Goal: Task Accomplishment & Management: Use online tool/utility

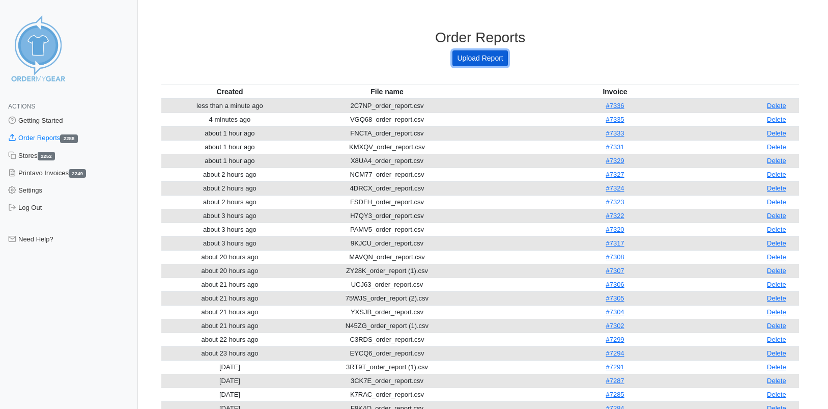
click at [477, 55] on link "Upload Report" at bounding box center [480, 58] width 55 height 16
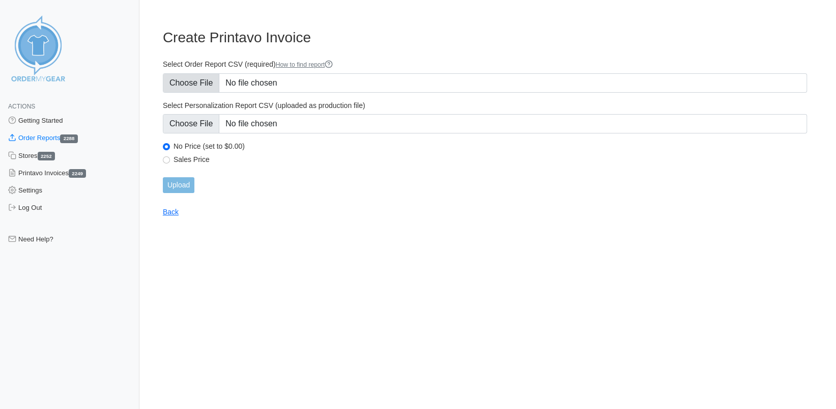
click at [196, 83] on input "Select Order Report CSV (required) How to find report" at bounding box center [485, 82] width 644 height 19
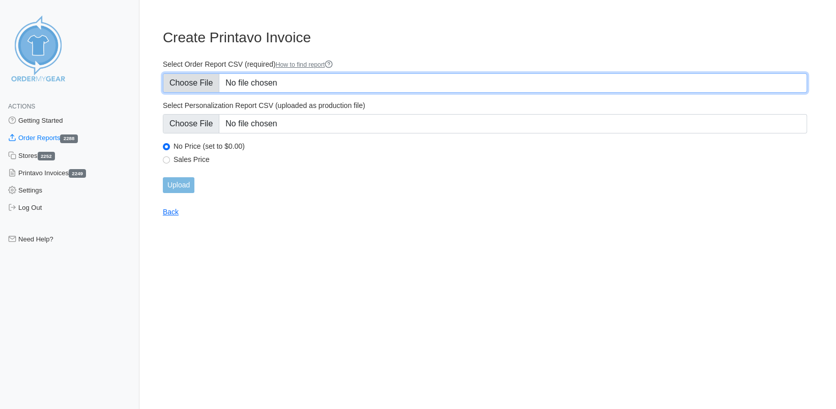
type input "C:\fakepath\V896V_order_report.csv"
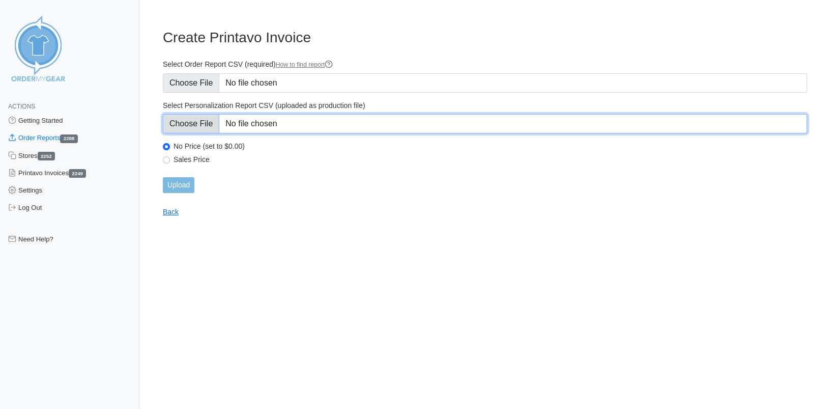
click at [209, 124] on input "Select Personalization Report CSV (uploaded as production file)" at bounding box center [485, 123] width 644 height 19
type input "C:\fakepath\VGQ68_personalization_report.csv"
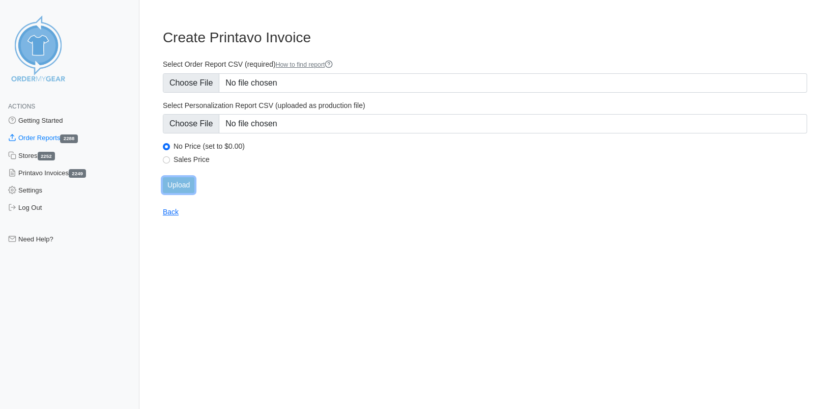
click at [179, 186] on input "Upload" at bounding box center [179, 185] width 32 height 16
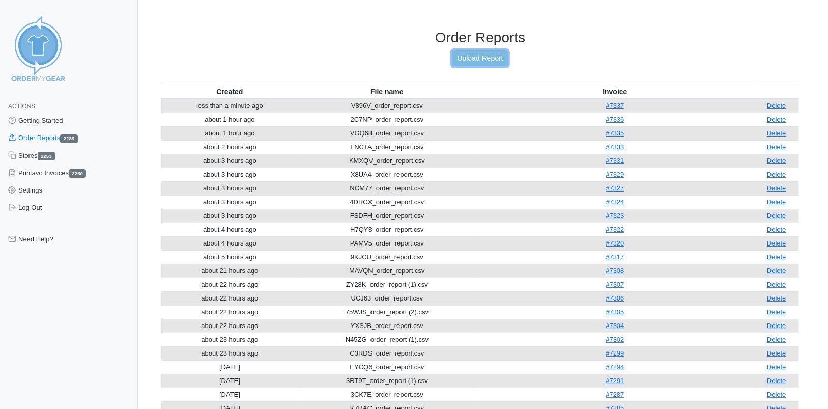
click at [466, 57] on link "Upload Report" at bounding box center [480, 58] width 55 height 16
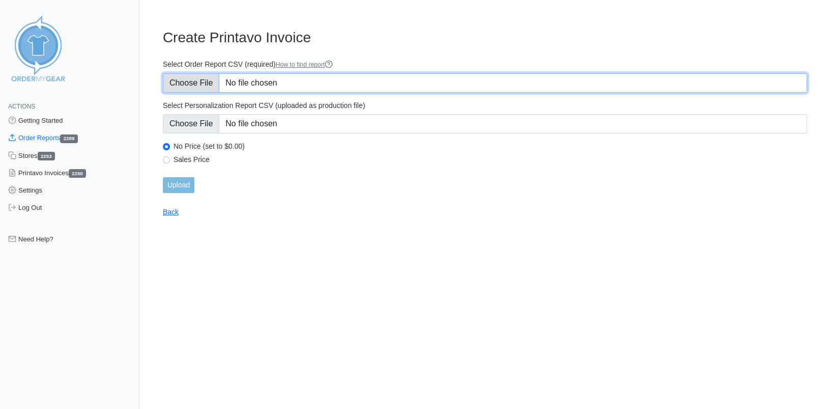
click at [182, 83] on input "Select Order Report CSV (required) How to find report" at bounding box center [485, 82] width 644 height 19
type input "C:\fakepath\YNWXE_order_report.csv"
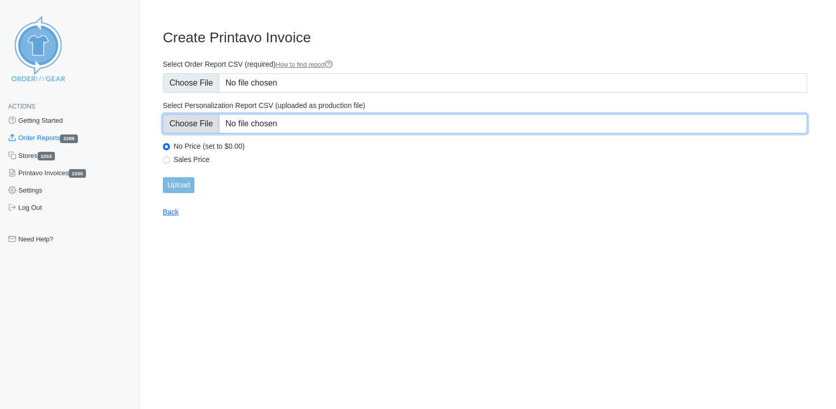
click at [191, 126] on input "Select Personalization Report CSV (uploaded as production file)" at bounding box center [485, 123] width 644 height 19
type input "C:\fakepath\YNWXE_personalization_report.csv"
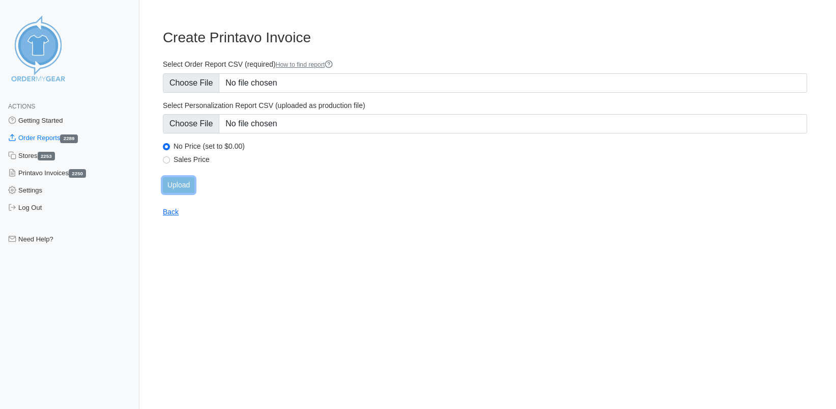
click at [182, 182] on input "Upload" at bounding box center [179, 185] width 32 height 16
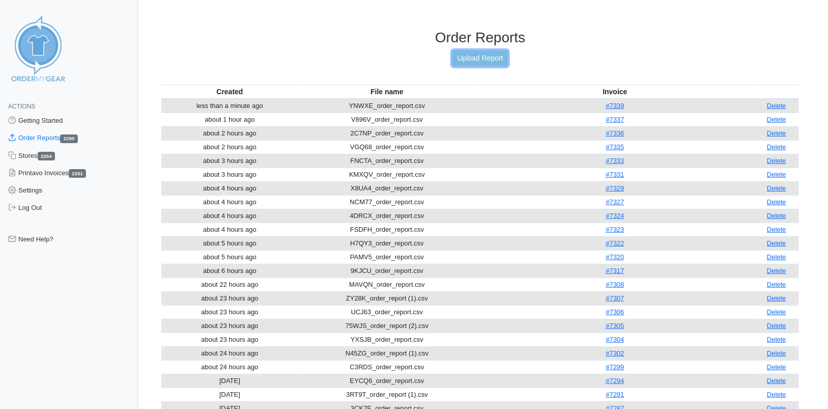
click at [486, 56] on link "Upload Report" at bounding box center [480, 58] width 55 height 16
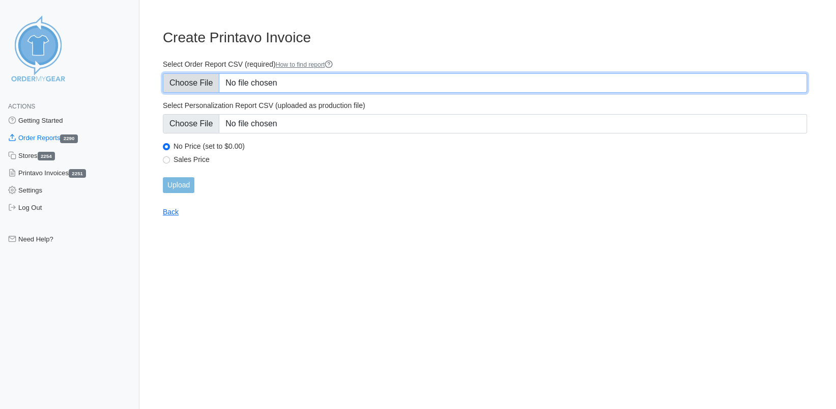
click at [189, 84] on input "Select Order Report CSV (required) How to find report" at bounding box center [485, 82] width 644 height 19
type input "C:\fakepath\DTHEG_order_report (1).csv"
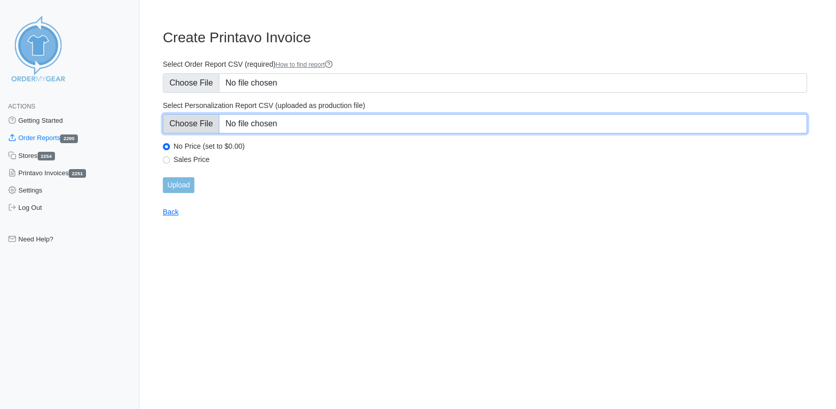
click at [186, 129] on input "Select Personalization Report CSV (uploaded as production file)" at bounding box center [485, 123] width 644 height 19
type input "C:\fakepath\DTHEG_personalization_report.csv"
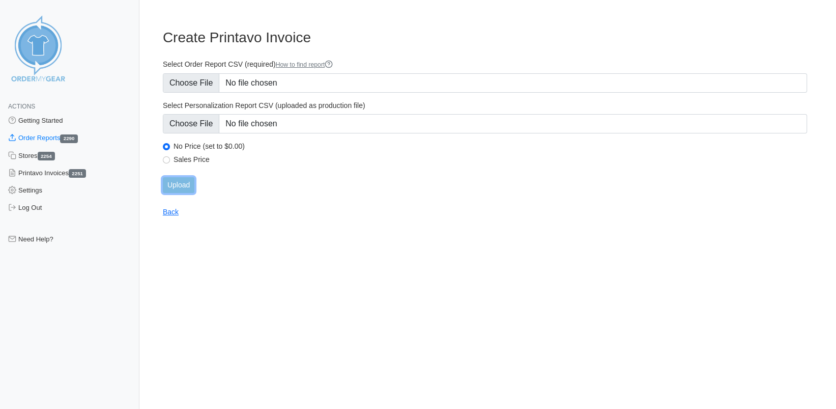
click at [175, 186] on input "Upload" at bounding box center [179, 185] width 32 height 16
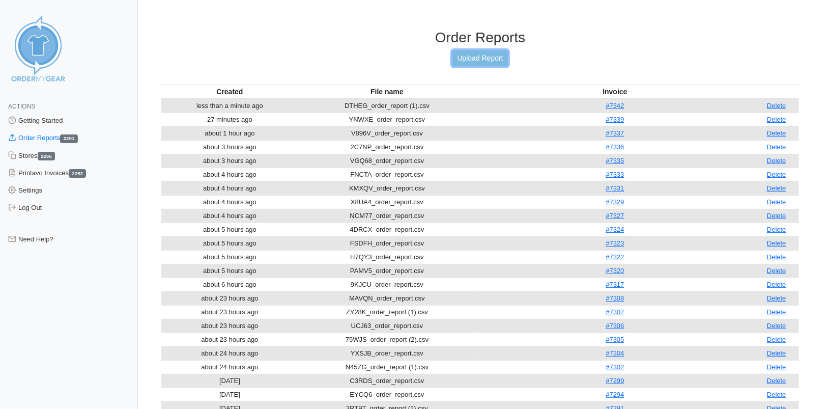
click at [473, 57] on link "Upload Report" at bounding box center [480, 58] width 55 height 16
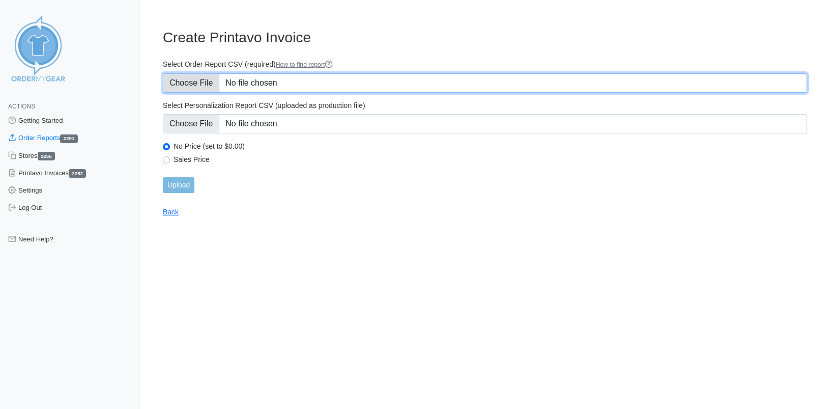
click at [194, 85] on input "Select Order Report CSV (required) How to find report" at bounding box center [485, 82] width 644 height 19
type input "C:\fakepath\U36PN_order_report.csv"
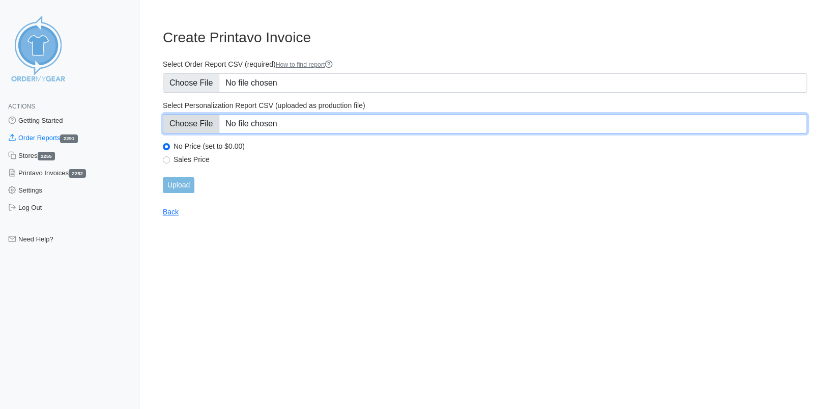
click at [186, 126] on input "Select Personalization Report CSV (uploaded as production file)" at bounding box center [485, 123] width 644 height 19
type input "C:\fakepath\U36PN_personalization_report.csv"
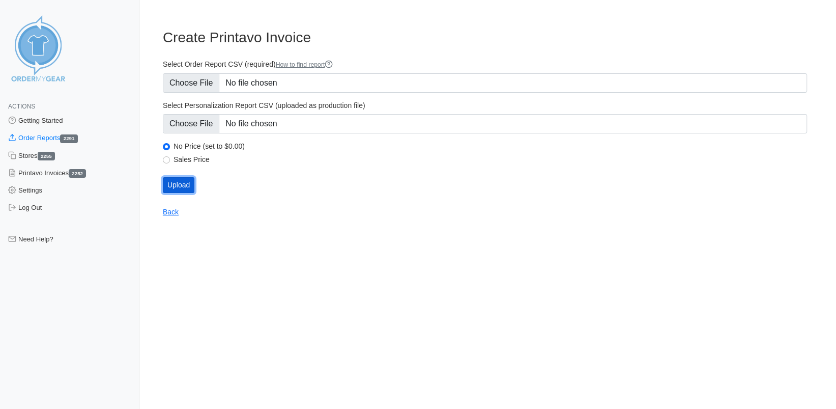
click at [190, 184] on input "Upload" at bounding box center [179, 185] width 32 height 16
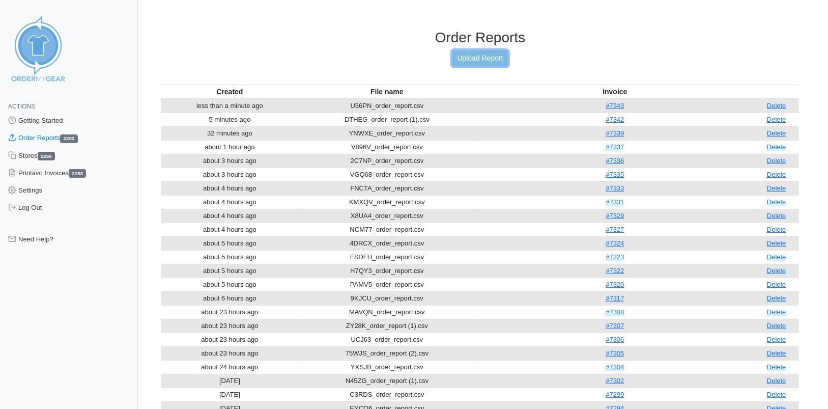
click at [491, 62] on link "Upload Report" at bounding box center [480, 58] width 55 height 16
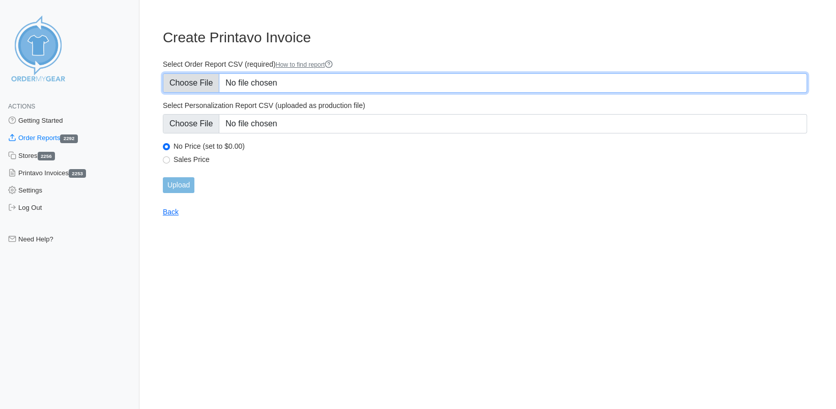
click at [174, 81] on input "Select Order Report CSV (required) How to find report" at bounding box center [485, 82] width 644 height 19
type input "C:\fakepath\E42B6_order_report.csv"
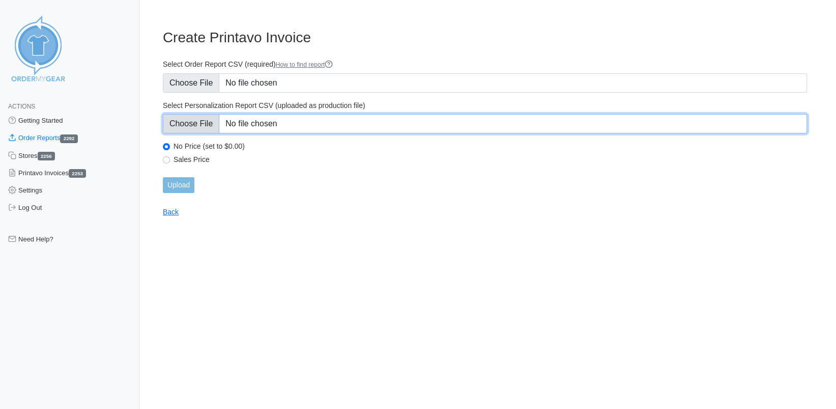
click at [194, 119] on input "Select Personalization Report CSV (uploaded as production file)" at bounding box center [485, 123] width 644 height 19
type input "C:\fakepath\E42B6_personalization_report.csv"
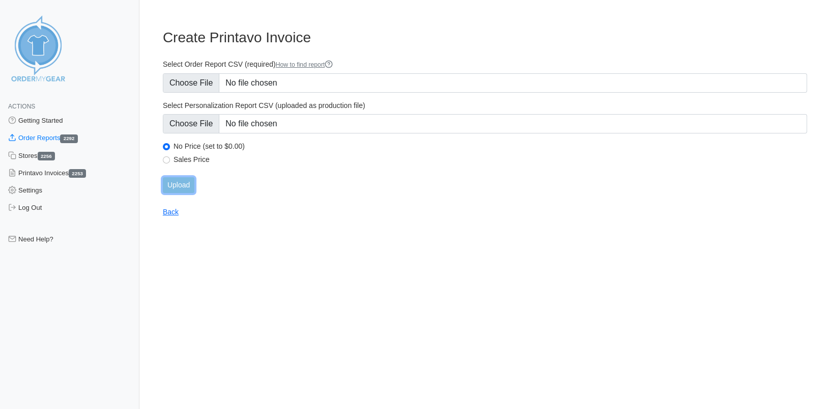
click at [189, 183] on input "Upload" at bounding box center [179, 185] width 32 height 16
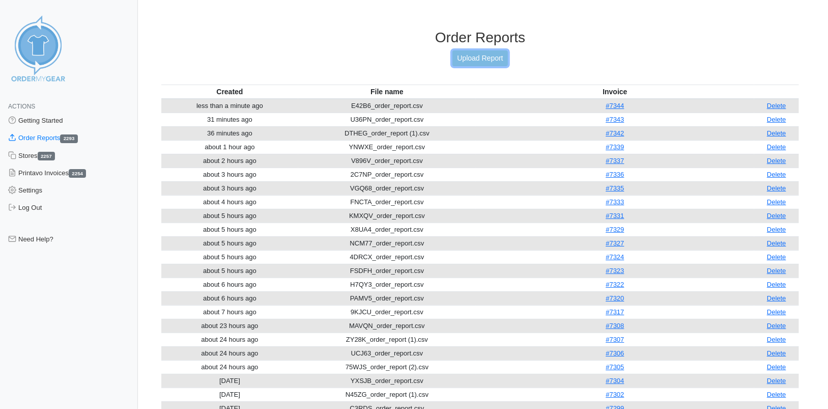
click at [483, 58] on link "Upload Report" at bounding box center [480, 58] width 55 height 16
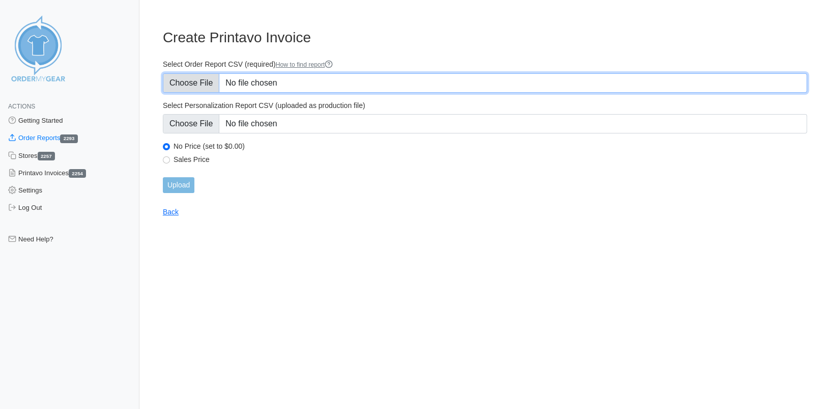
click at [209, 82] on input "Select Order Report CSV (required) How to find report" at bounding box center [485, 82] width 644 height 19
type input "C:\fakepath\CHG69_order_report.csv"
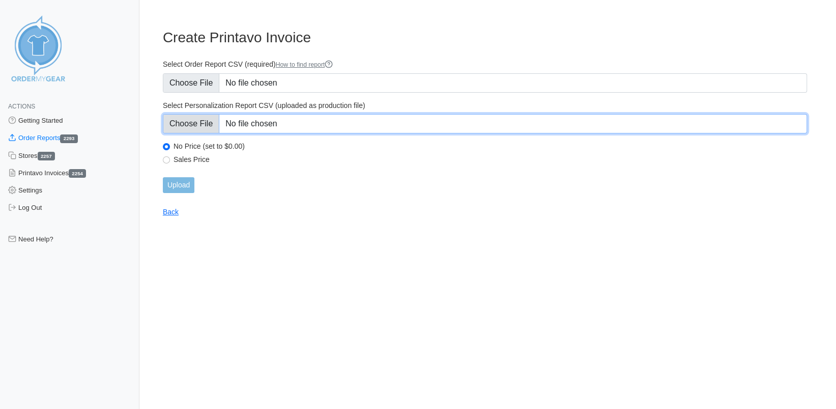
click at [182, 123] on input "Select Personalization Report CSV (uploaded as production file)" at bounding box center [485, 123] width 644 height 19
type input "C:\fakepath\CHG69_personalization_report.csv"
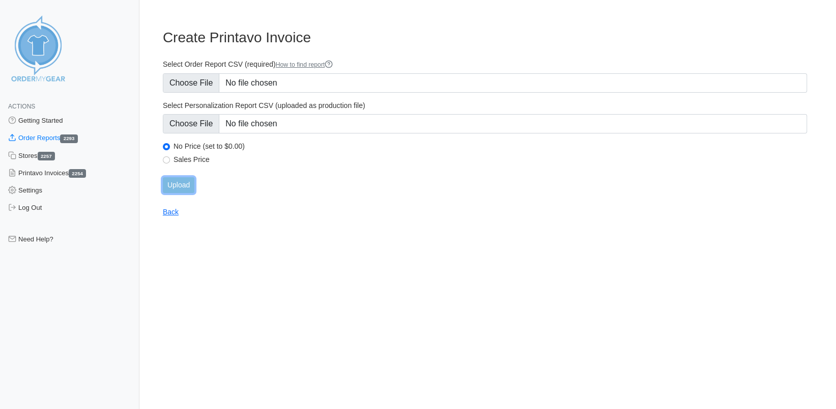
click at [175, 189] on input "Upload" at bounding box center [179, 185] width 32 height 16
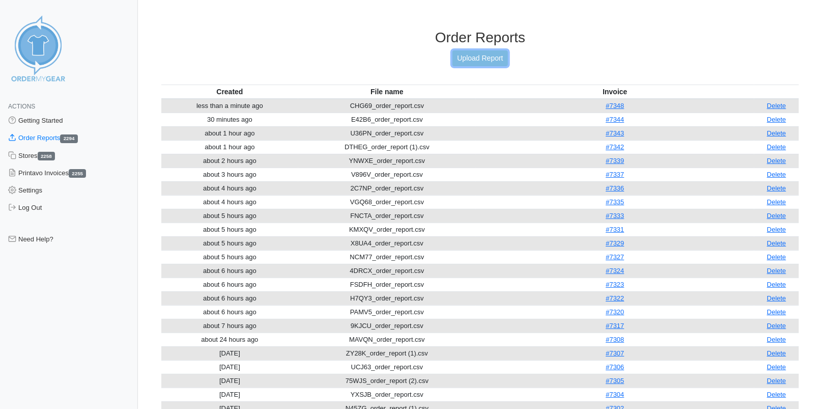
click at [468, 57] on link "Upload Report" at bounding box center [480, 58] width 55 height 16
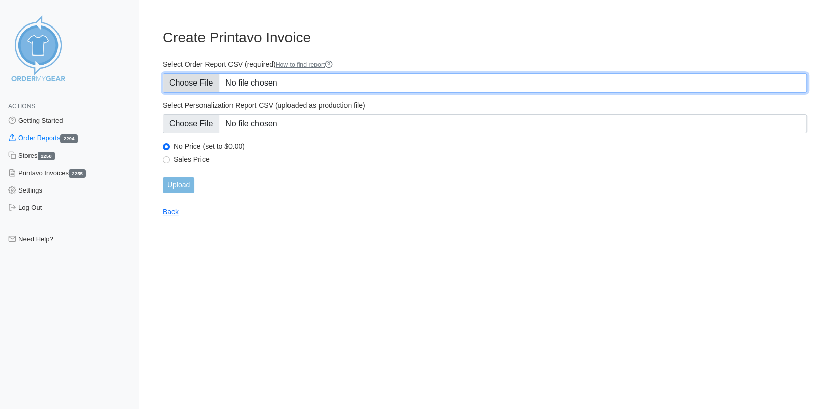
click at [205, 84] on input "Select Order Report CSV (required) How to find report" at bounding box center [485, 82] width 644 height 19
type input "C:\fakepath\JQ6P4_order_report.csv"
drag, startPoint x: 230, startPoint y: 82, endPoint x: 248, endPoint y: 82, distance: 18.3
click at [248, 82] on input "Select Order Report CSV (required) How to find report" at bounding box center [485, 82] width 644 height 19
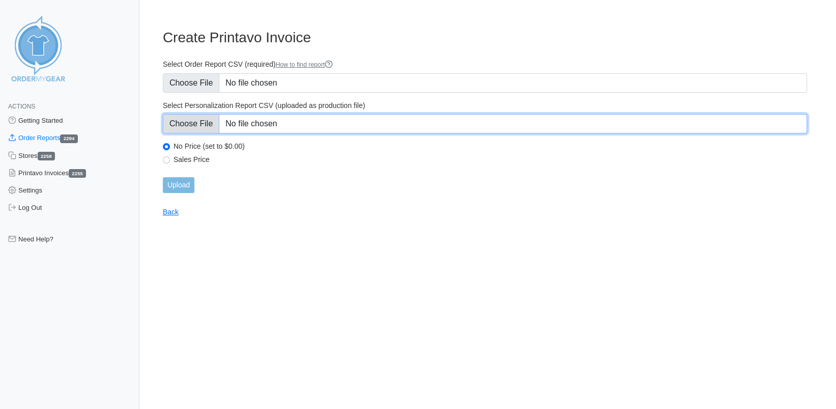
click at [194, 119] on input "Select Personalization Report CSV (uploaded as production file)" at bounding box center [485, 123] width 644 height 19
type input "C:\fakepath\JQ6P4_personalization_report.csv"
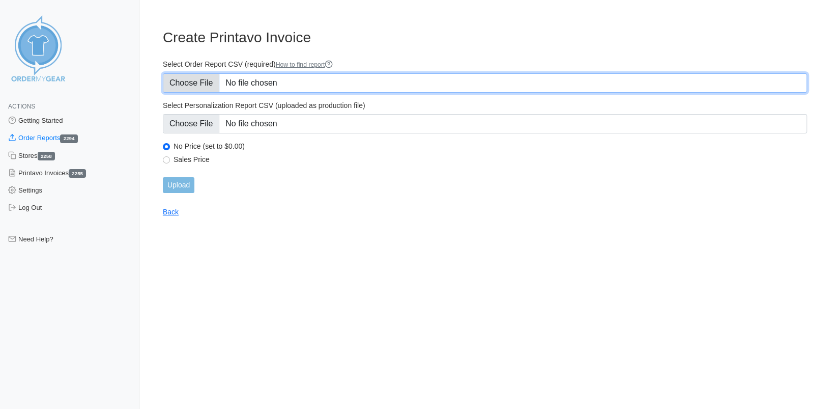
click at [182, 78] on input "Select Order Report CSV (required) How to find report" at bounding box center [485, 82] width 644 height 19
type input "C:\fakepath\JQ6P4_order_report.csv"
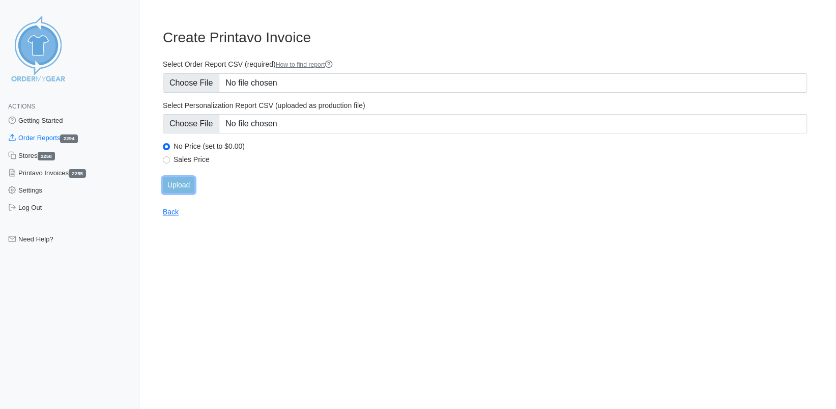
click at [182, 185] on input "Upload" at bounding box center [179, 185] width 32 height 16
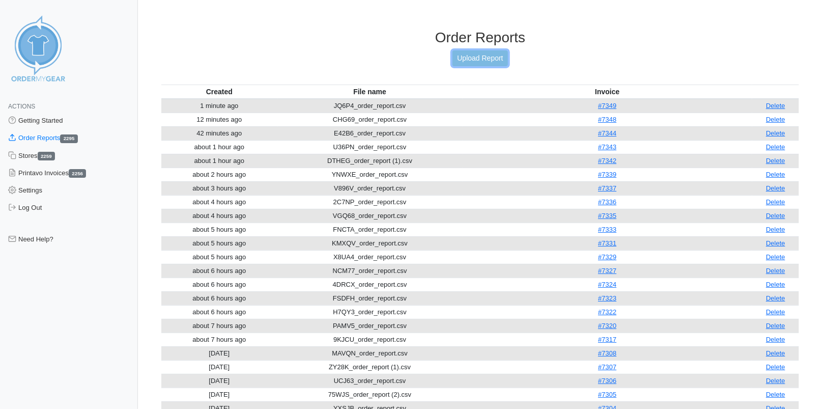
click at [475, 60] on link "Upload Report" at bounding box center [480, 58] width 55 height 16
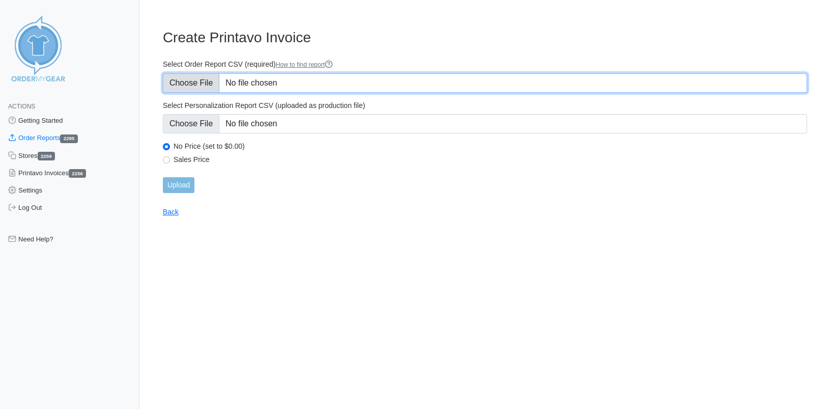
click at [186, 80] on input "Select Order Report CSV (required) How to find report" at bounding box center [485, 82] width 644 height 19
type input "C:\fakepath\EG5XM_order_report.csv"
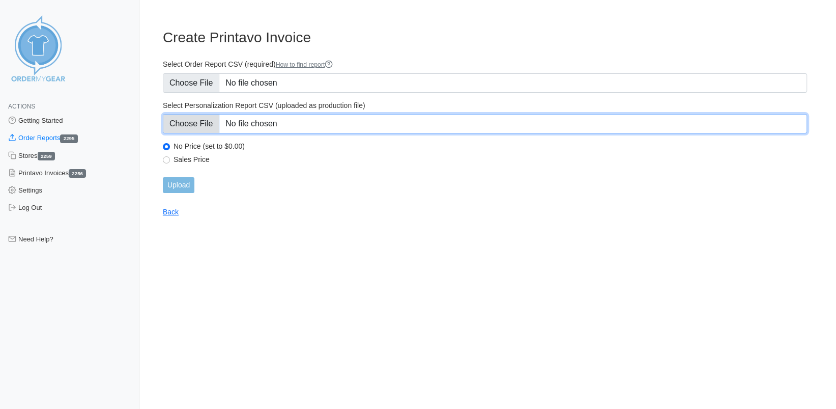
click at [203, 127] on input "Select Personalization Report CSV (uploaded as production file)" at bounding box center [485, 123] width 644 height 19
type input "C:\fakepath\EG5XM_personalization_report.csv"
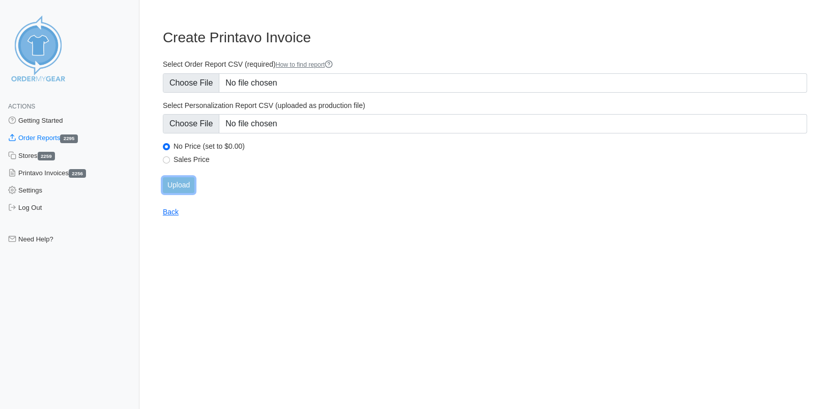
click at [185, 177] on input "Upload" at bounding box center [179, 185] width 32 height 16
